Goal: Navigation & Orientation: Find specific page/section

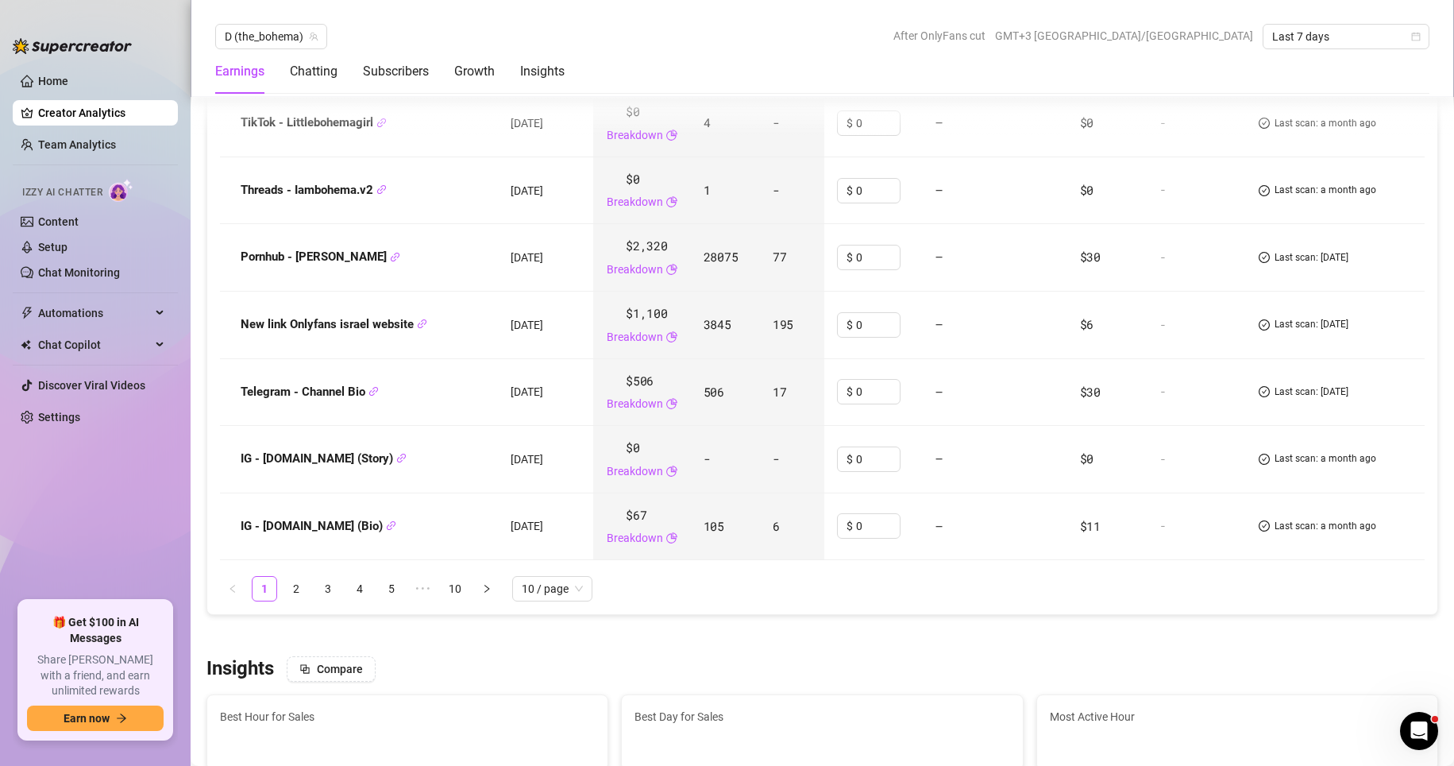
scroll to position [2701, 0]
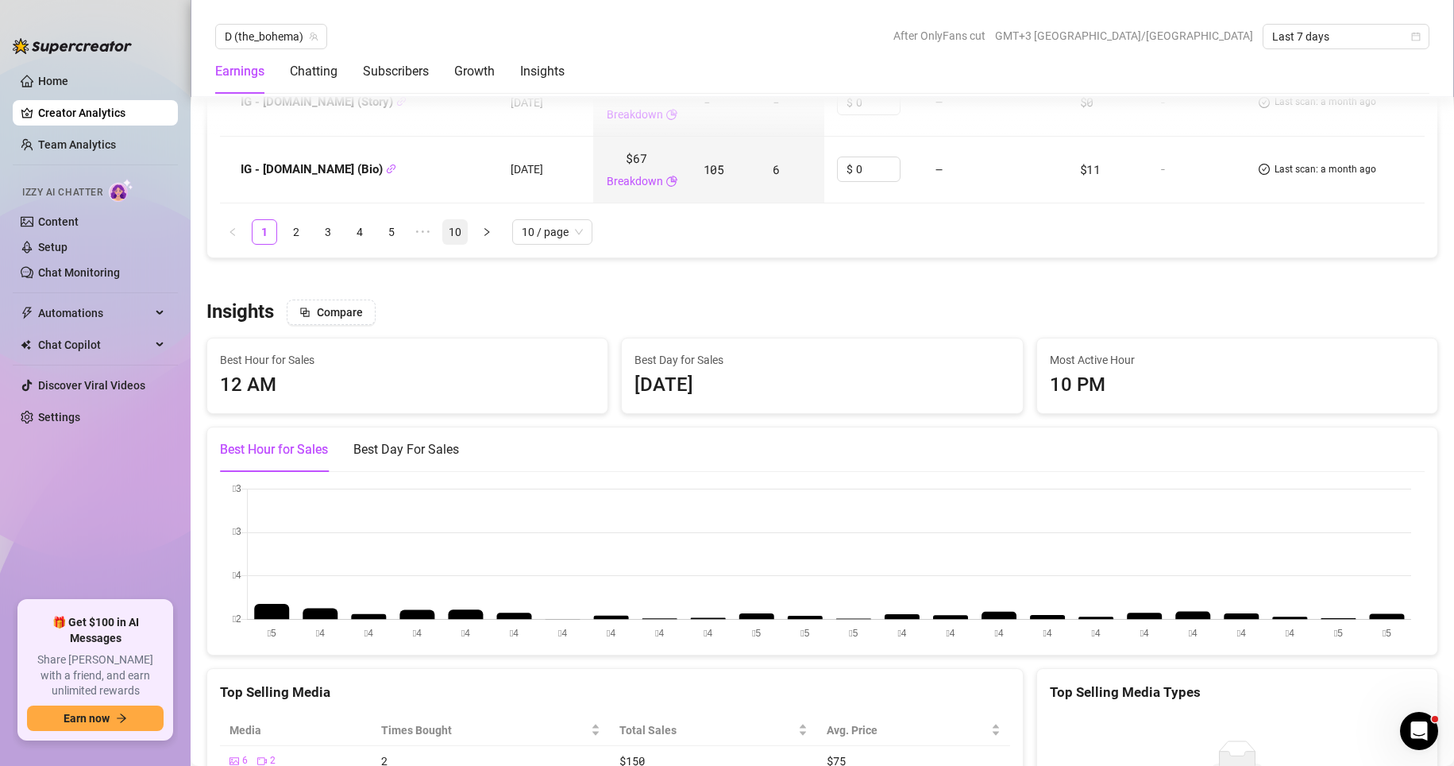
click at [462, 242] on link "10" at bounding box center [455, 232] width 24 height 24
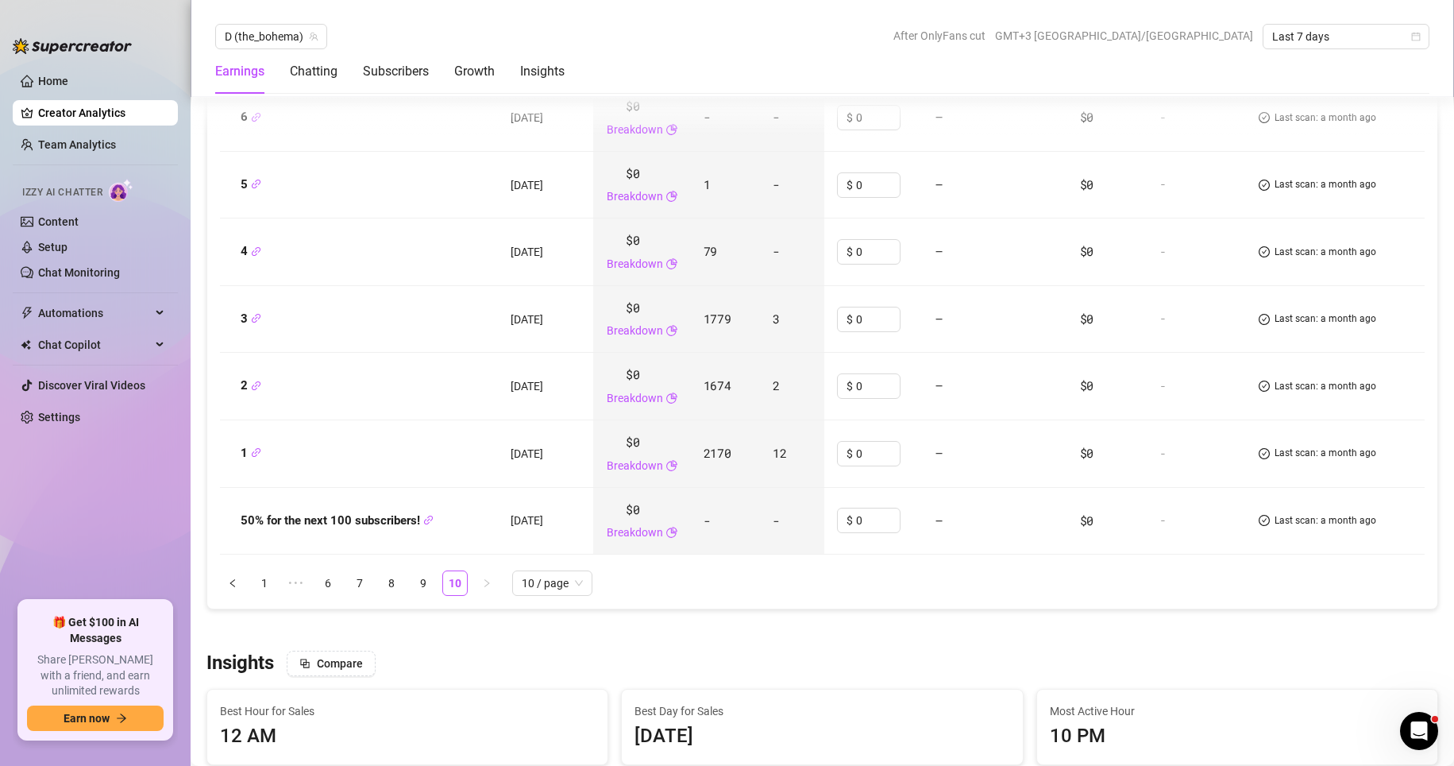
scroll to position [2199, 0]
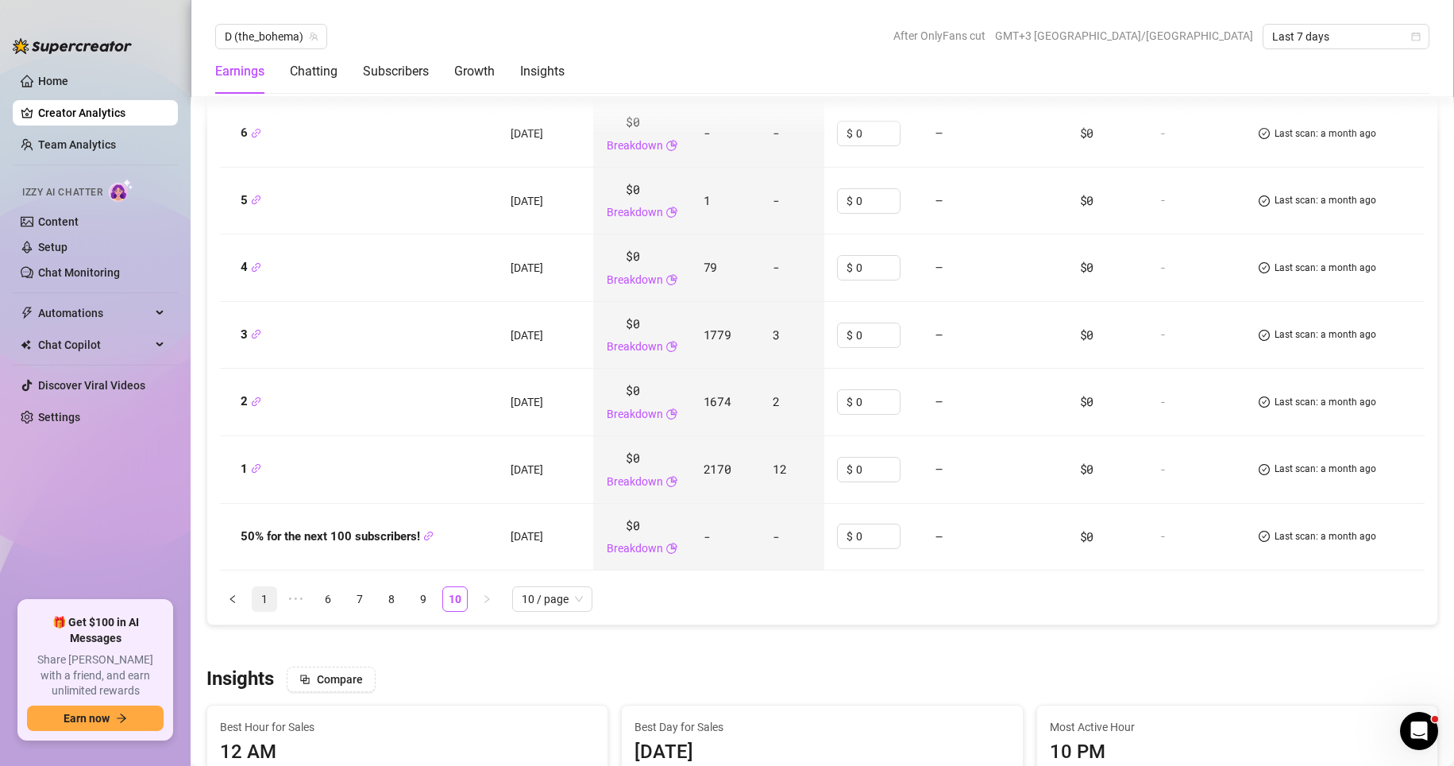
click at [264, 611] on link "1" at bounding box center [265, 599] width 24 height 24
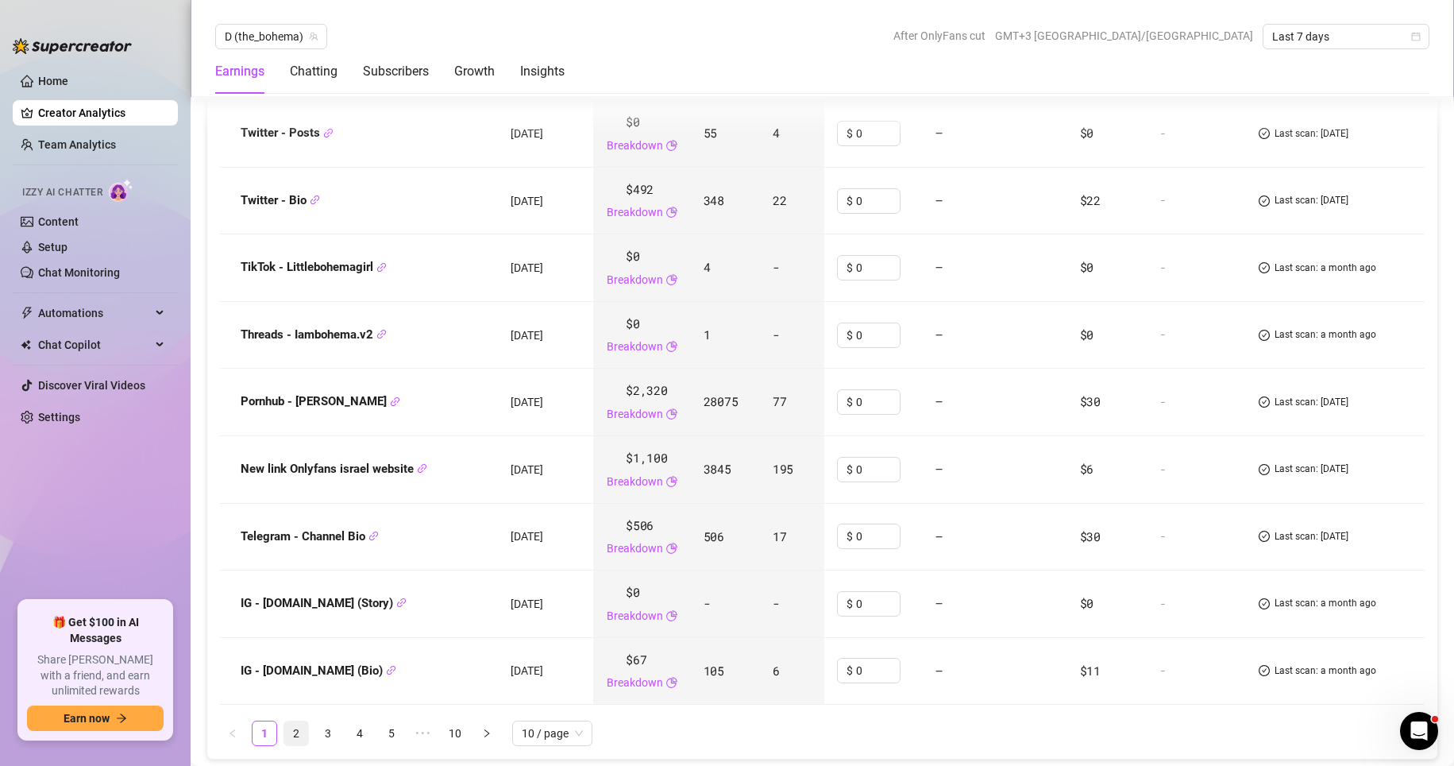
click at [299, 739] on link "2" at bounding box center [296, 733] width 24 height 24
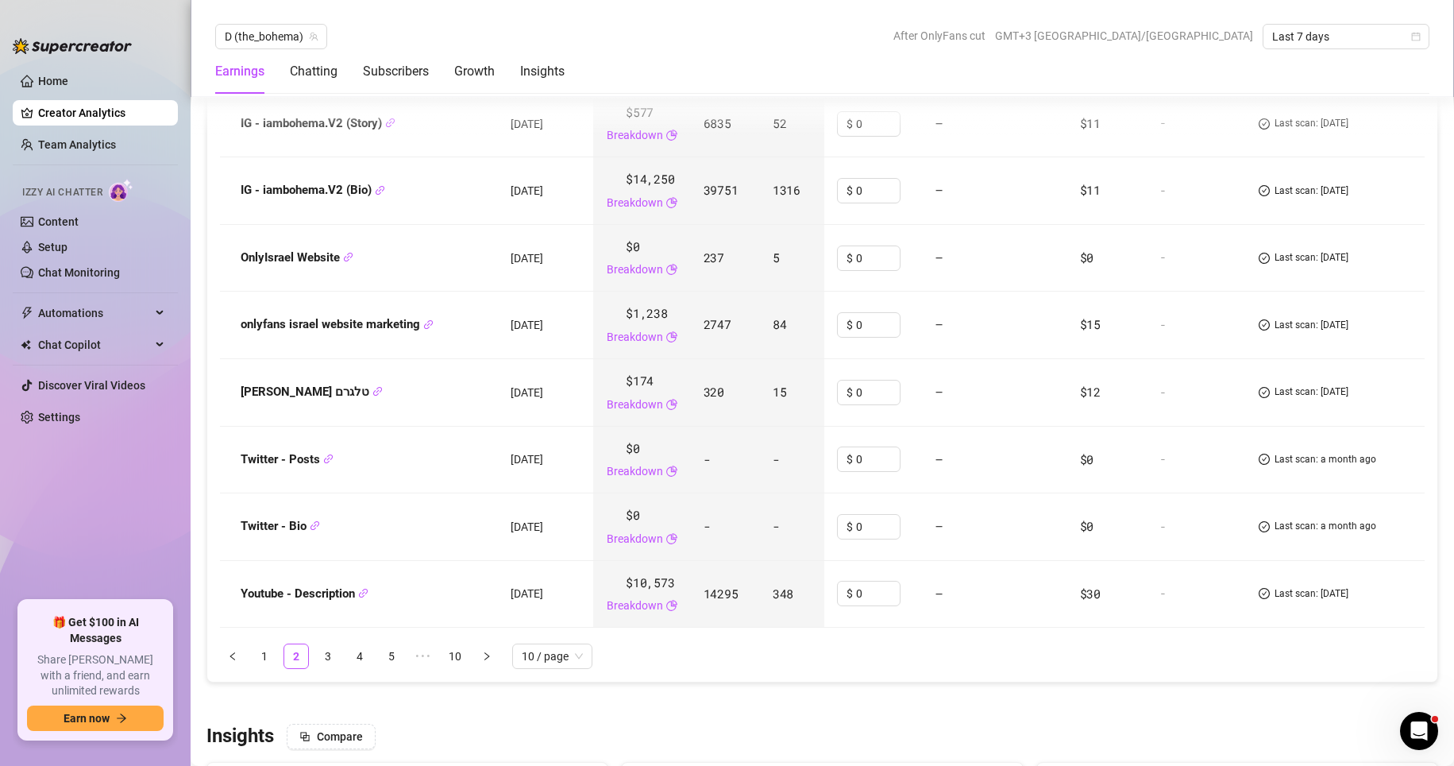
scroll to position [2279, 0]
click at [331, 666] on link "3" at bounding box center [328, 654] width 24 height 24
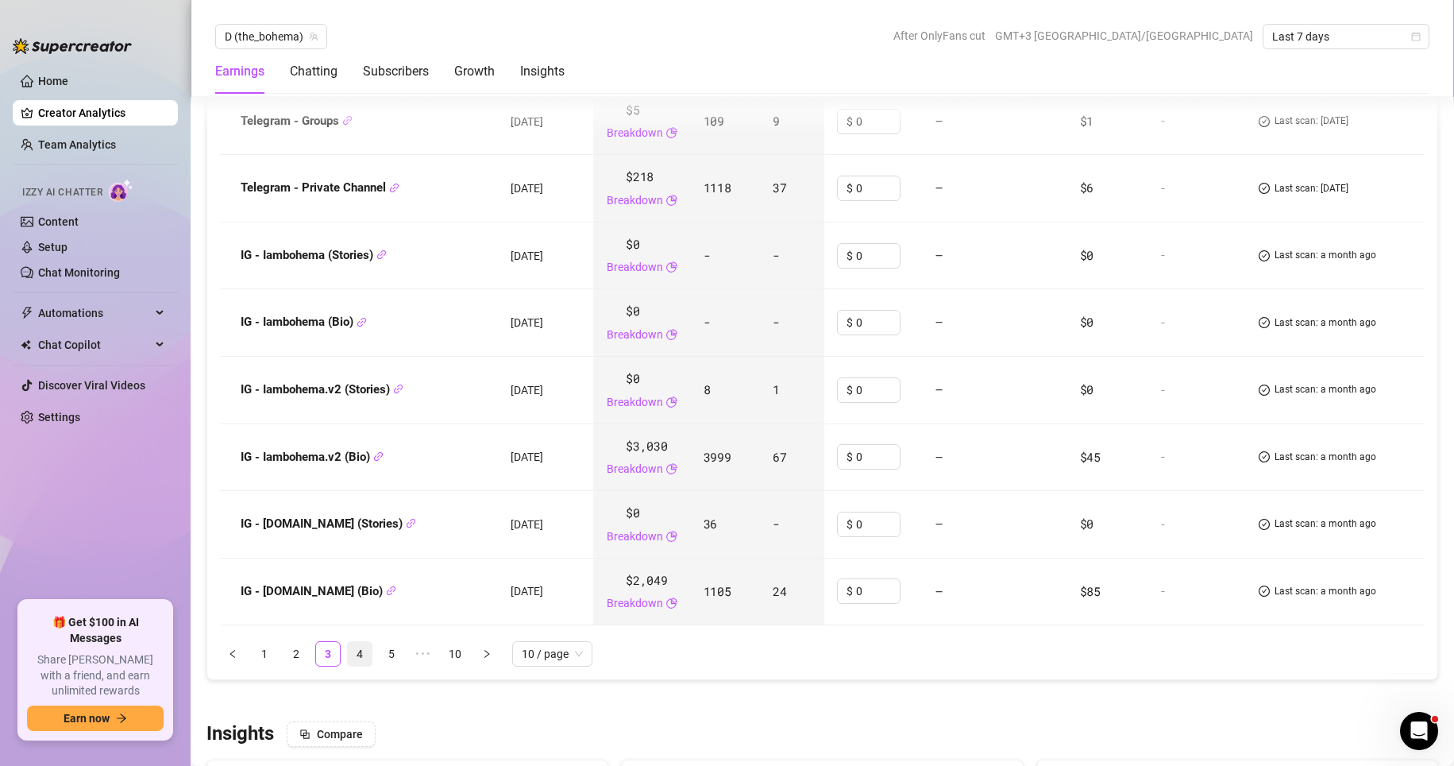
click at [364, 657] on link "4" at bounding box center [360, 654] width 24 height 24
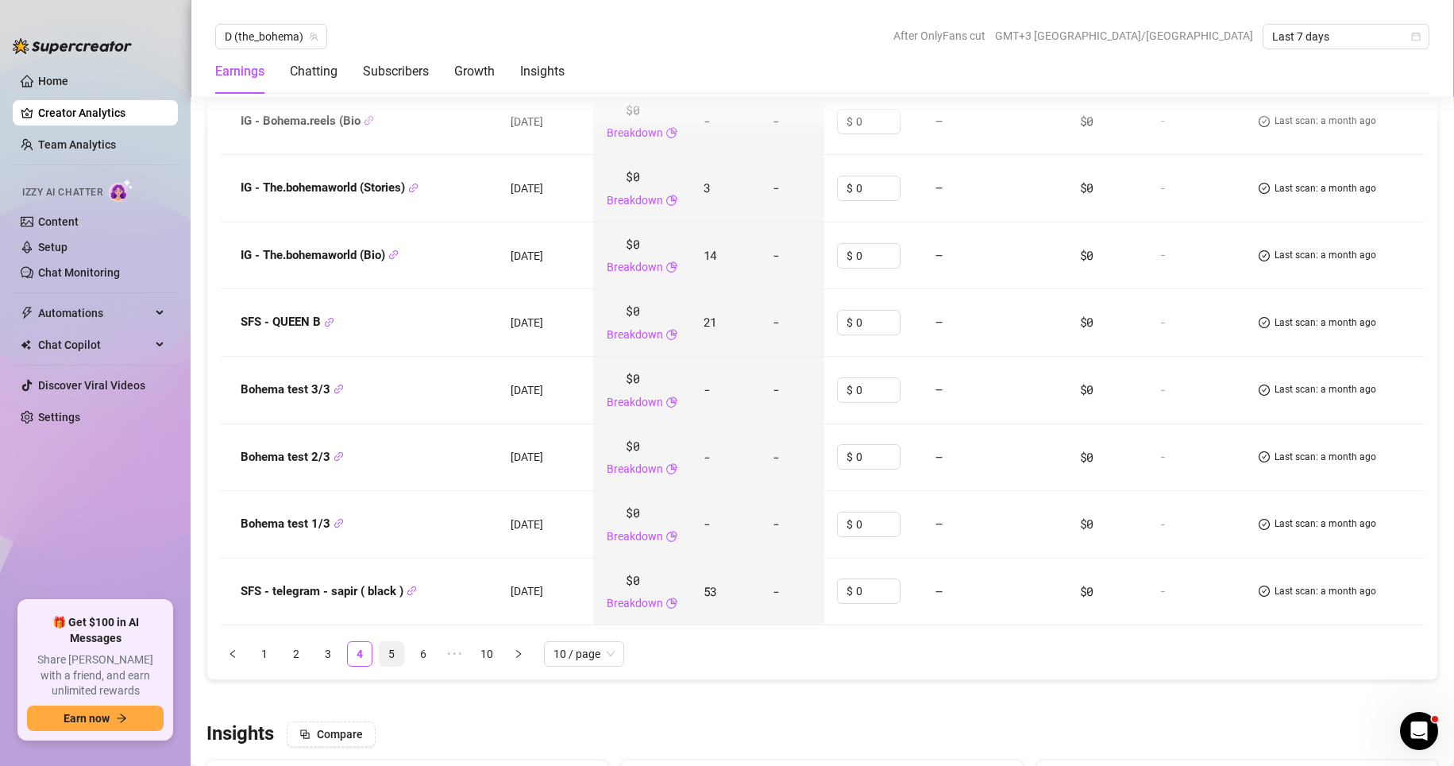
click at [403, 666] on ul "1 2 3 4 5 6 ••• 10 10 / page" at bounding box center [822, 653] width 1205 height 25
click at [396, 666] on link "5" at bounding box center [392, 654] width 24 height 24
